Goal: Information Seeking & Learning: Learn about a topic

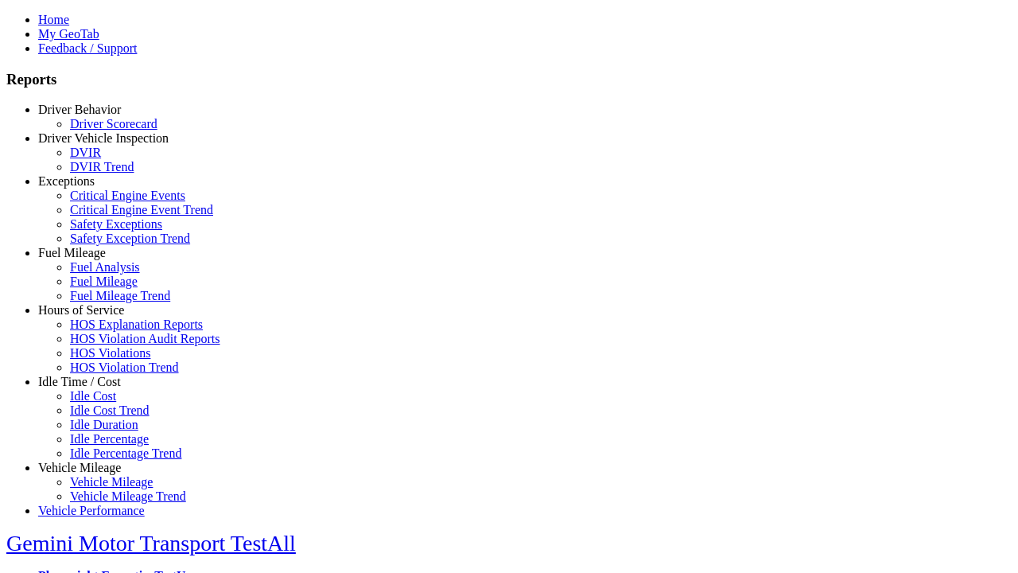
click at [91, 388] on link "Idle Time / Cost" at bounding box center [79, 382] width 83 height 14
click at [103, 417] on link "Idle Cost Trend" at bounding box center [110, 410] width 80 height 14
select select
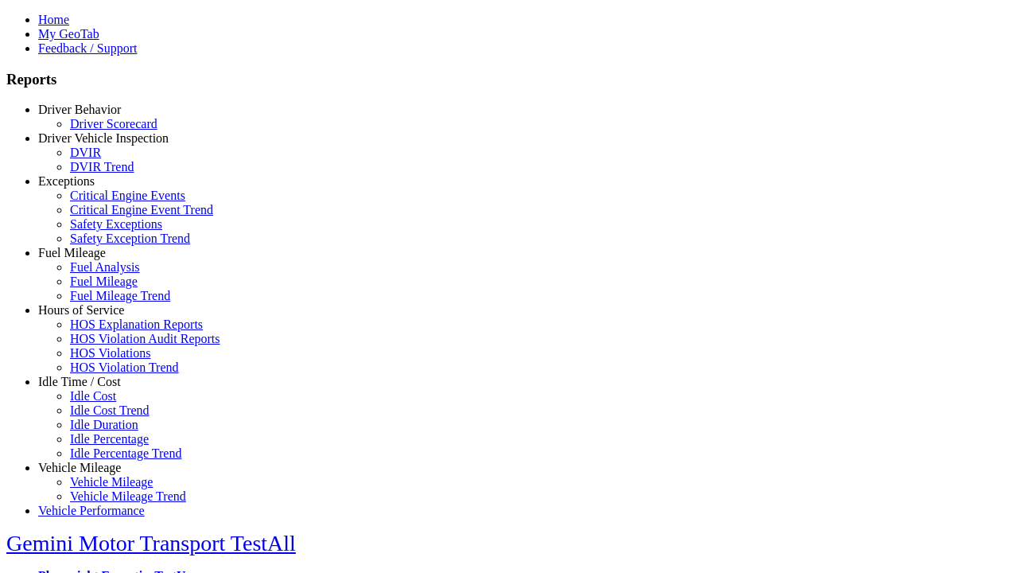
select select
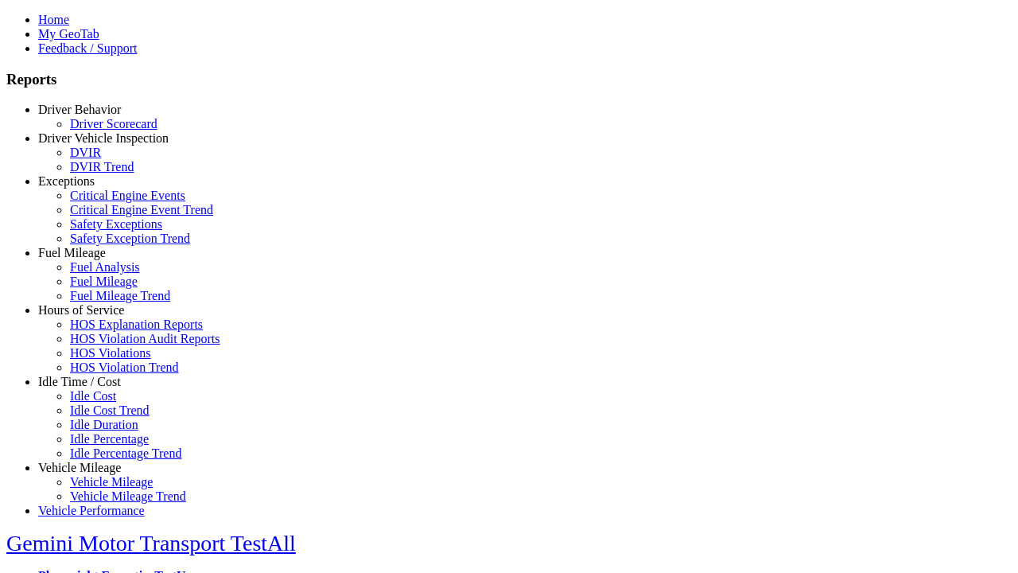
select select
type input "*********"
